Goal: Task Accomplishment & Management: Manage account settings

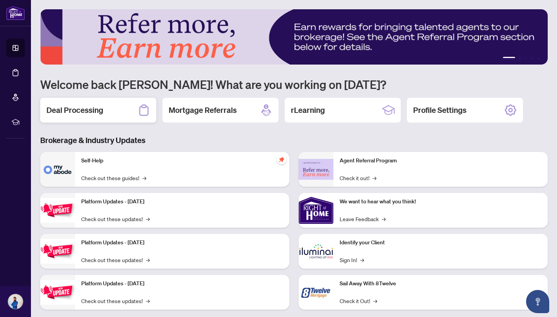
click at [113, 119] on div "Deal Processing" at bounding box center [98, 110] width 116 height 25
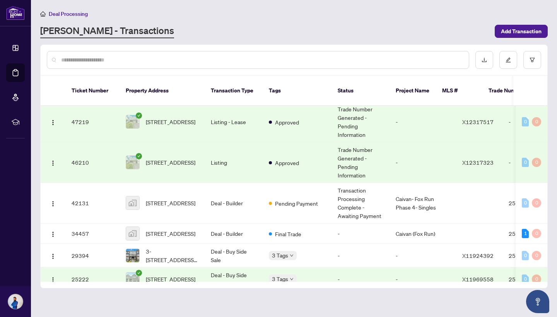
scroll to position [34, 0]
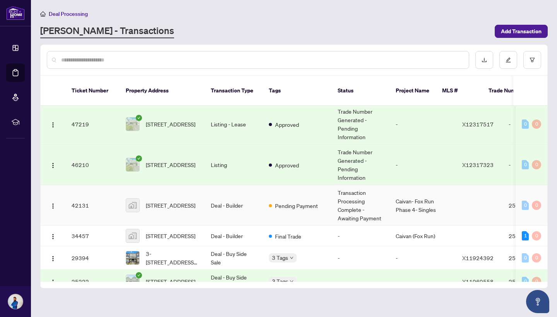
click at [202, 194] on td "[STREET_ADDRESS]" at bounding box center [161, 205] width 85 height 41
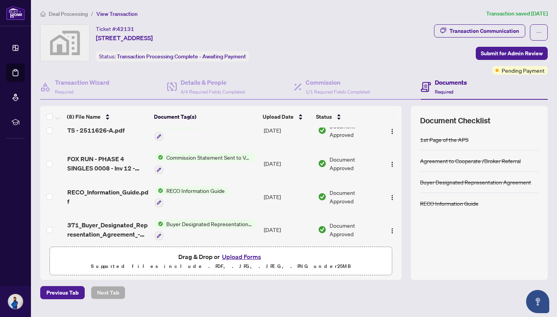
scroll to position [81, 0]
click at [228, 158] on span "Commission Statement Sent to Vendor" at bounding box center [209, 156] width 92 height 9
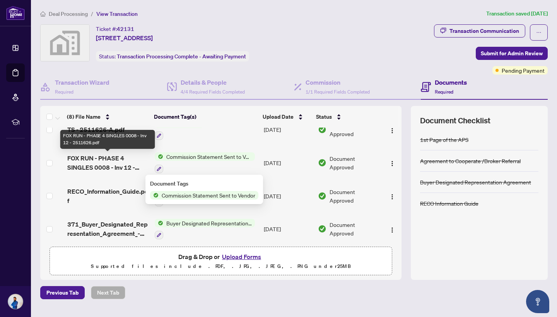
click at [98, 162] on span "FOX RUN - PHASE 4 SINGLES 0008 - Inv 12 - 2511626.pdf" at bounding box center [107, 163] width 81 height 19
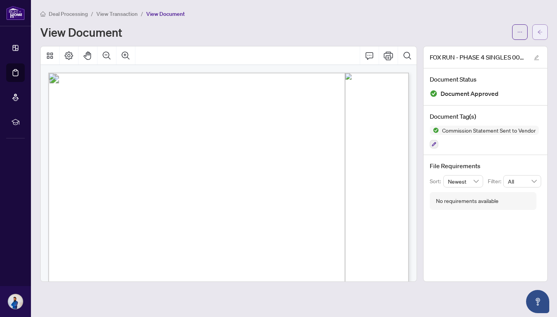
click at [543, 32] on button "button" at bounding box center [539, 31] width 15 height 15
